Goal: Task Accomplishment & Management: Use online tool/utility

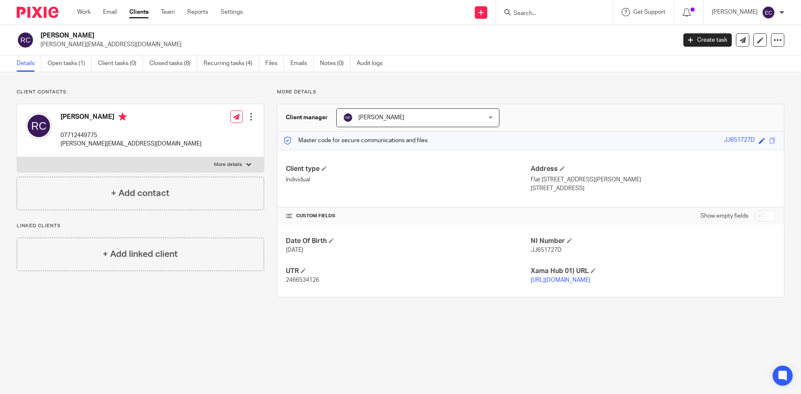
click at [402, 17] on input "Search" at bounding box center [550, 14] width 75 height 8
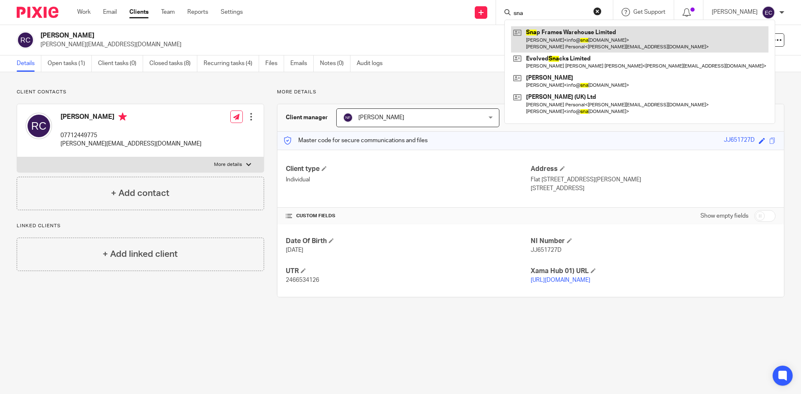
type input "sna"
click at [402, 38] on link at bounding box center [639, 39] width 257 height 26
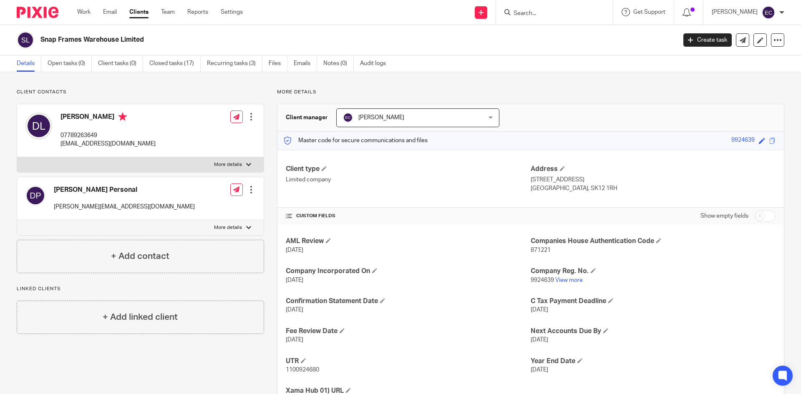
click at [527, 10] on input "Search" at bounding box center [550, 14] width 75 height 8
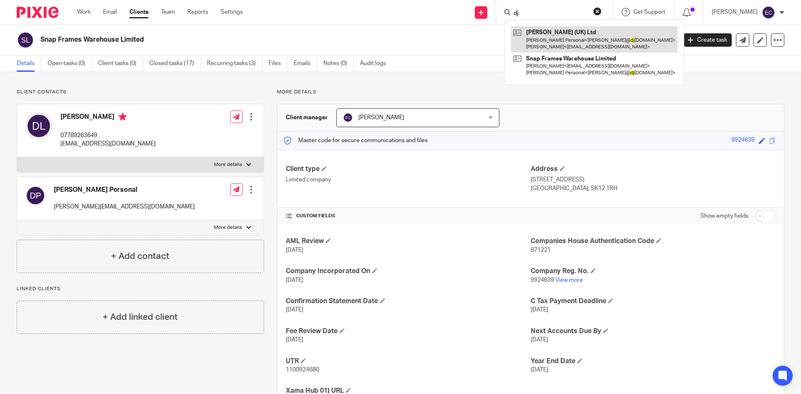
type input "dj"
click at [549, 35] on link at bounding box center [594, 39] width 166 height 26
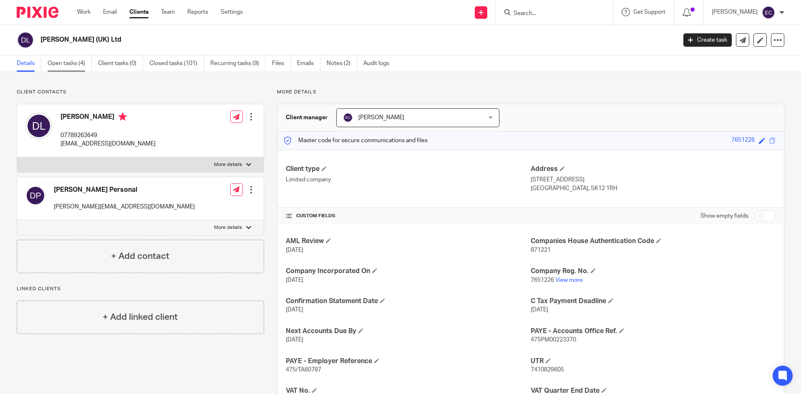
click at [78, 65] on link "Open tasks (4)" at bounding box center [70, 63] width 44 height 16
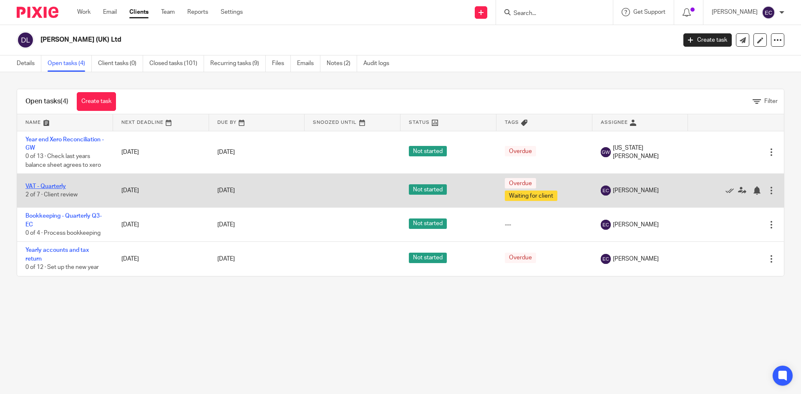
click at [44, 187] on link "VAT - Quarterly" at bounding box center [45, 187] width 40 height 6
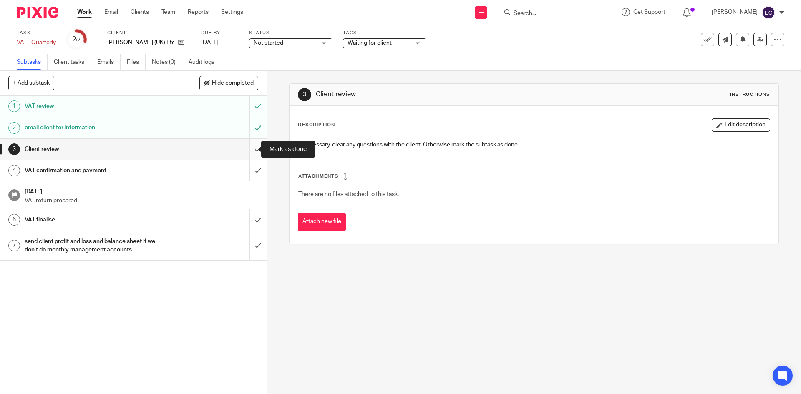
click at [249, 148] on input "submit" at bounding box center [133, 149] width 266 height 21
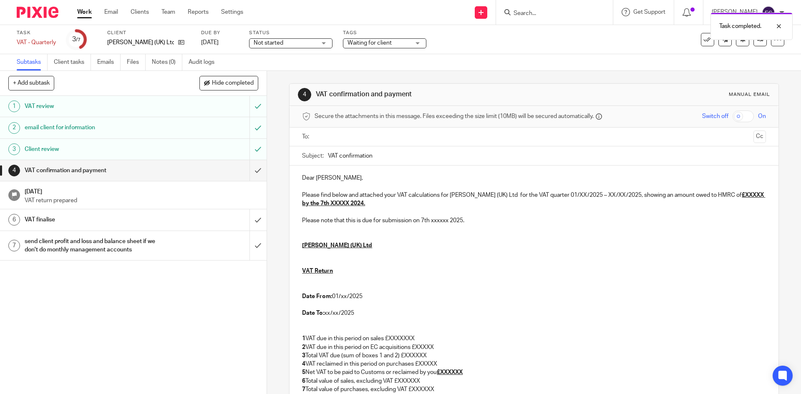
click at [357, 133] on input "text" at bounding box center [533, 137] width 432 height 10
click at [350, 181] on p "Dear [PERSON_NAME]," at bounding box center [533, 180] width 463 height 8
drag, startPoint x: 349, startPoint y: 181, endPoint x: 279, endPoint y: 187, distance: 70.7
click at [279, 187] on div "4 VAT confirmation and payment Manual email Secure the attachments in this mess…" at bounding box center [534, 232] width 534 height 323
click at [310, 178] on p "Hi [PERSON_NAME]" at bounding box center [533, 180] width 463 height 8
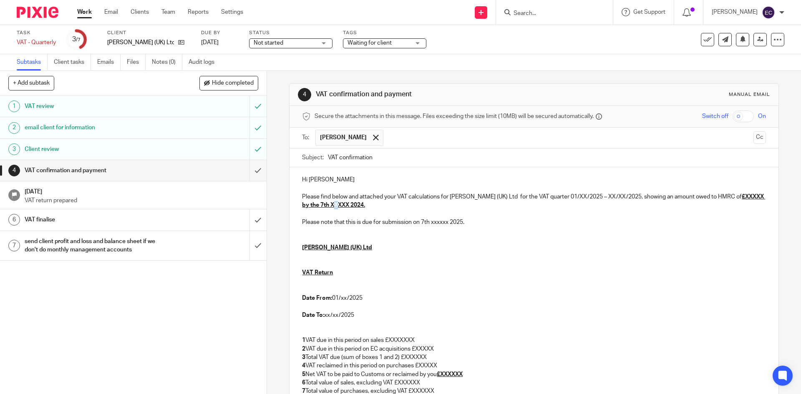
drag, startPoint x: 330, startPoint y: 206, endPoint x: 338, endPoint y: 206, distance: 7.5
click at [338, 206] on u "£XXXXX by the 7th XXXXX 2024." at bounding box center [533, 201] width 463 height 14
drag, startPoint x: 728, startPoint y: 197, endPoint x: 748, endPoint y: 200, distance: 20.2
click at [748, 200] on p "Please find below and attached your VAT calculations for [PERSON_NAME] (UK) Ltd…" at bounding box center [533, 201] width 463 height 17
drag, startPoint x: 327, startPoint y: 201, endPoint x: 364, endPoint y: 206, distance: 36.9
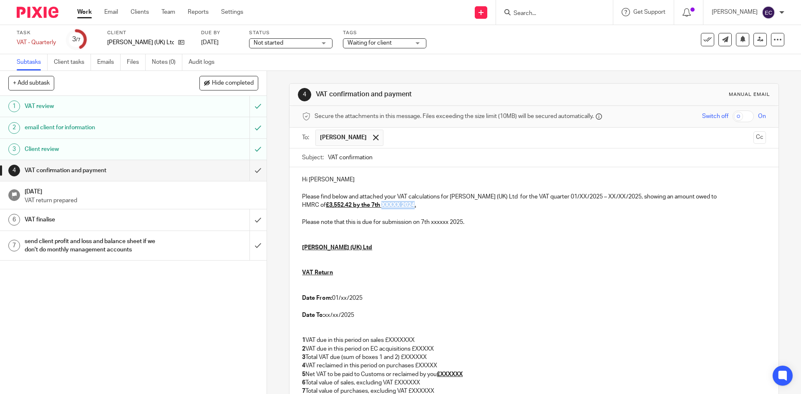
click at [364, 206] on p "Please find below and attached your VAT calculations for [PERSON_NAME] (UK) Ltd…" at bounding box center [533, 201] width 463 height 17
drag, startPoint x: 430, startPoint y: 222, endPoint x: 447, endPoint y: 224, distance: 18.1
click at [447, 224] on p "Please note that this is due for submission on 7th xxxxxx 2025." at bounding box center [533, 222] width 463 height 8
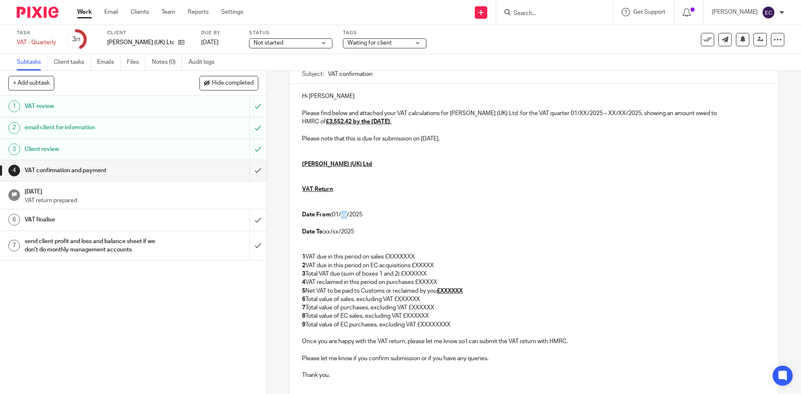
drag, startPoint x: 340, startPoint y: 215, endPoint x: 344, endPoint y: 218, distance: 5.1
click at [344, 218] on p "Date From: 01/xx/2025" at bounding box center [533, 215] width 463 height 8
drag, startPoint x: 326, startPoint y: 232, endPoint x: 337, endPoint y: 231, distance: 10.9
click at [337, 231] on p "Date To: xx/xx/2025" at bounding box center [533, 232] width 463 height 8
drag, startPoint x: 389, startPoint y: 256, endPoint x: 416, endPoint y: 258, distance: 27.2
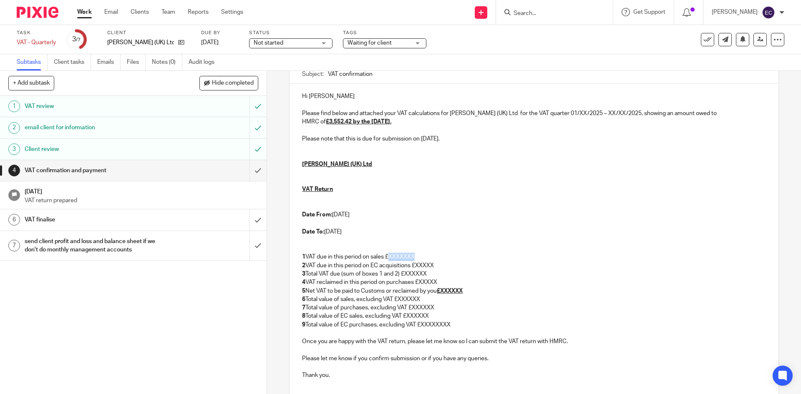
click at [416, 258] on p "1 VAT due in this period on sales £XXXXXXX" at bounding box center [533, 257] width 463 height 8
drag, startPoint x: 415, startPoint y: 264, endPoint x: 434, endPoint y: 265, distance: 19.2
click at [434, 265] on p "2 VAT due in this period on EC acquisitions £XXXXX" at bounding box center [533, 265] width 463 height 8
drag, startPoint x: 403, startPoint y: 275, endPoint x: 432, endPoint y: 276, distance: 28.4
click at [432, 276] on p "3 Total VAT due (sum of boxes 1 and 2) £XXXXXX" at bounding box center [533, 274] width 463 height 8
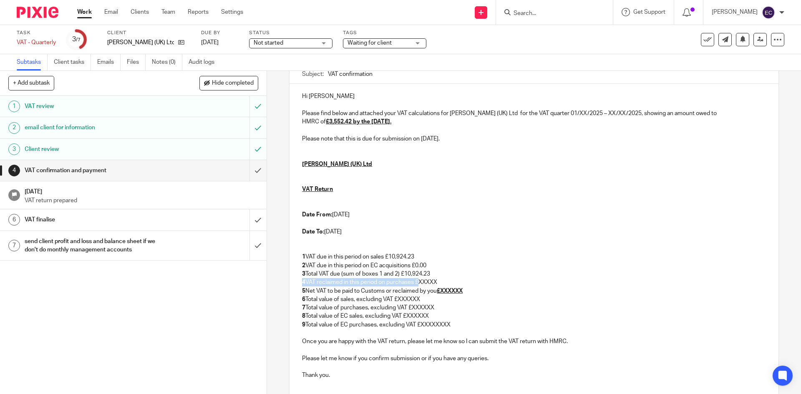
drag, startPoint x: 418, startPoint y: 281, endPoint x: 439, endPoint y: 278, distance: 20.7
click at [439, 278] on div "Hi [PERSON_NAME] Please find below and attached your VAT calculations for [PERS…" at bounding box center [533, 235] width 488 height 302
click at [441, 287] on p "5 Net VAT to be paid to Customs or reclaimed by you £XXXXXX" at bounding box center [533, 291] width 463 height 8
drag, startPoint x: 417, startPoint y: 281, endPoint x: 441, endPoint y: 281, distance: 23.8
click at [441, 281] on p "4 VAT reclaimed in this period on purchases £XXXXX" at bounding box center [533, 282] width 463 height 8
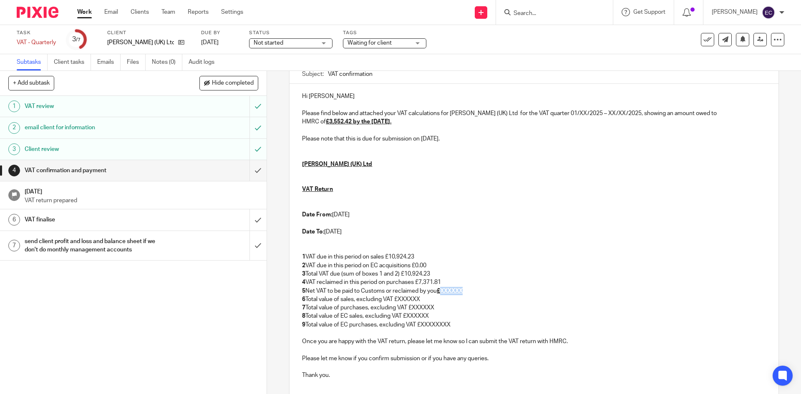
drag, startPoint x: 442, startPoint y: 289, endPoint x: 470, endPoint y: 292, distance: 28.1
click at [470, 292] on p "5 Net VAT to be paid to Customs or reclaimed by you £XXXXXX" at bounding box center [533, 291] width 463 height 8
drag, startPoint x: 399, startPoint y: 299, endPoint x: 429, endPoint y: 297, distance: 30.6
click at [429, 297] on p "6 Total value of sales, excluding VAT £XXXXXX" at bounding box center [533, 299] width 463 height 8
drag, startPoint x: 412, startPoint y: 309, endPoint x: 442, endPoint y: 306, distance: 30.6
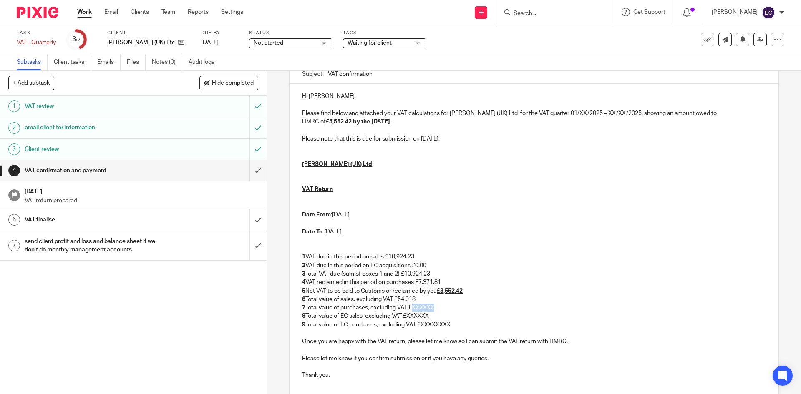
click at [442, 306] on p "7 Total value of purchases, excluding VAT £XXXXXX" at bounding box center [533, 308] width 463 height 8
drag, startPoint x: 405, startPoint y: 315, endPoint x: 432, endPoint y: 316, distance: 26.3
click at [432, 316] on p "8 Total value of EC sales, excluding VAT £XXXXXX" at bounding box center [533, 316] width 463 height 8
drag, startPoint x: 420, startPoint y: 324, endPoint x: 462, endPoint y: 323, distance: 41.3
click at [462, 323] on p "9 Total value of EC purchases, excluding VAT £XXXXXXXX" at bounding box center [533, 325] width 463 height 8
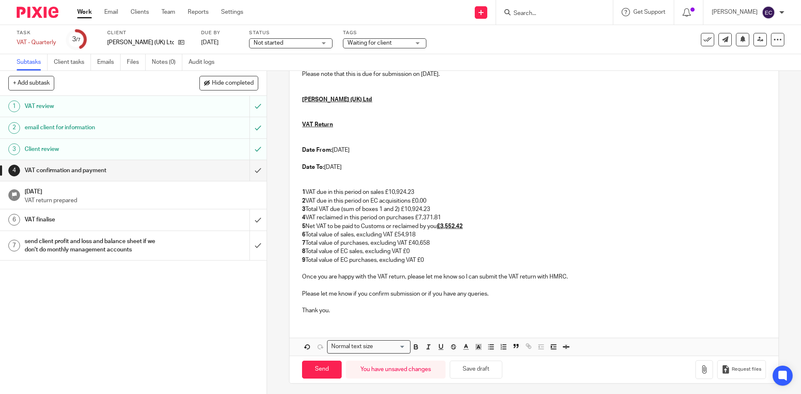
scroll to position [150, 0]
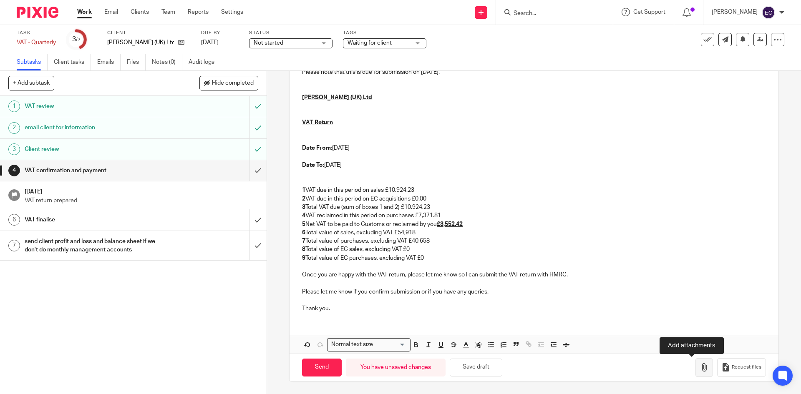
click at [700, 365] on icon "button" at bounding box center [704, 367] width 8 height 8
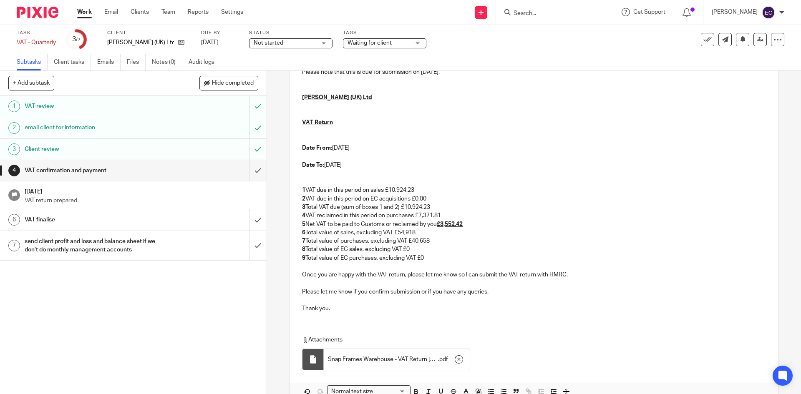
click at [371, 361] on span "Snap Frames Warehouse - VAT Return [DATE]" at bounding box center [383, 359] width 110 height 8
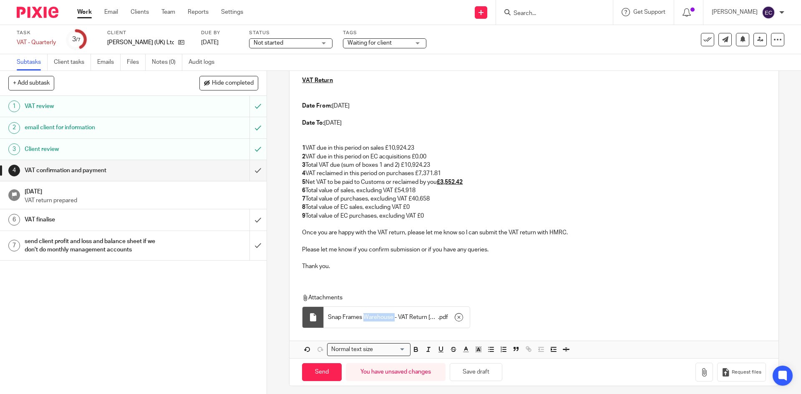
scroll to position [197, 0]
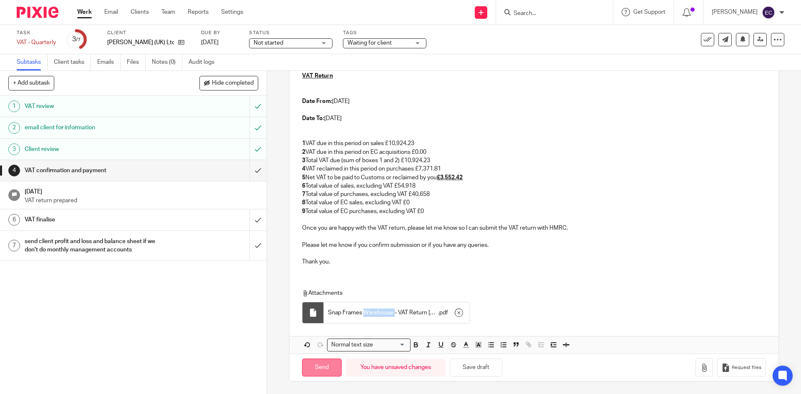
click at [320, 366] on input "Send" at bounding box center [322, 368] width 40 height 18
type input "Sent"
